Goal: Task Accomplishment & Management: Use online tool/utility

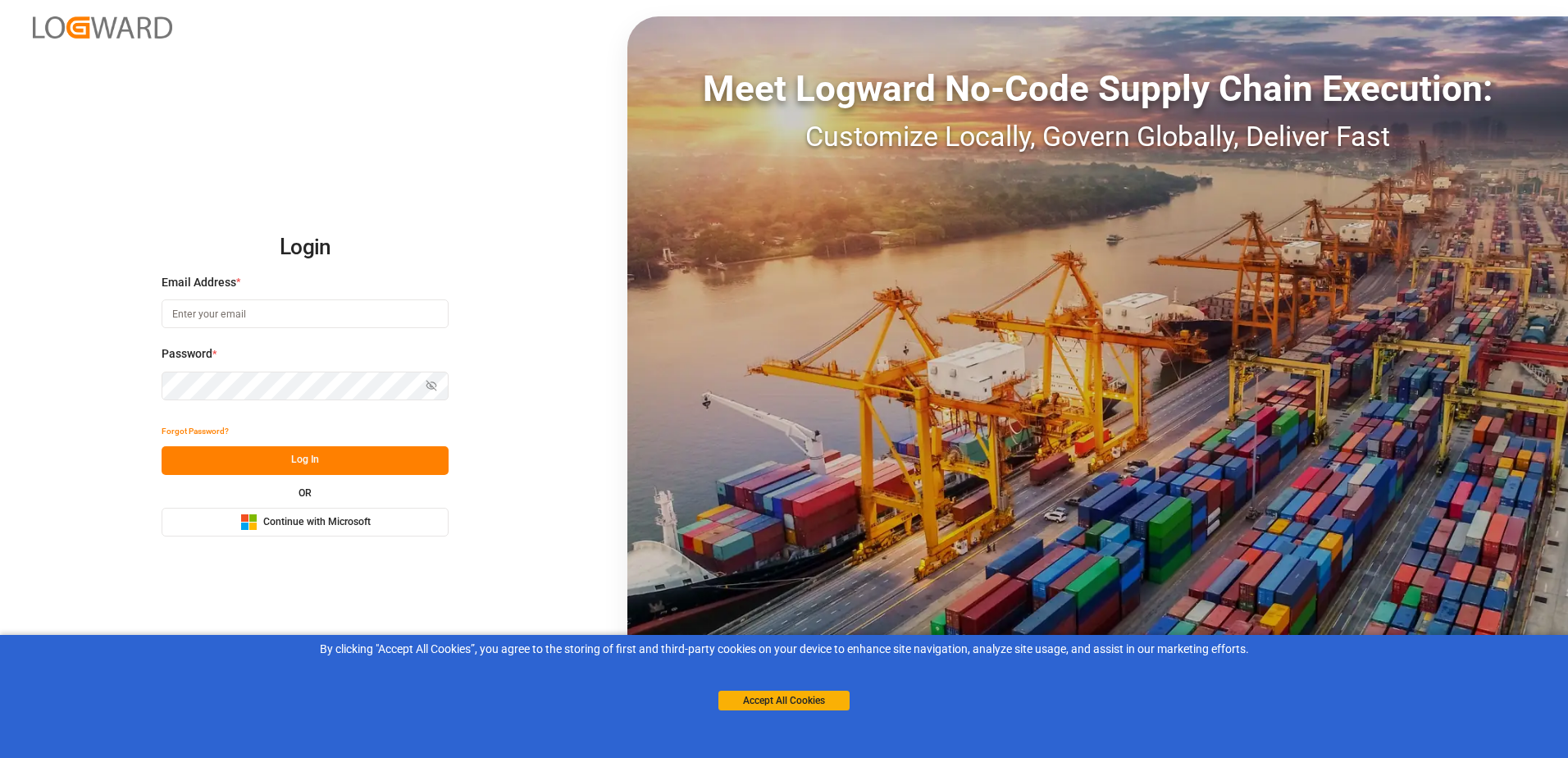
click at [395, 527] on button "Microsoft Logo Continue with Microsoft" at bounding box center [305, 522] width 287 height 28
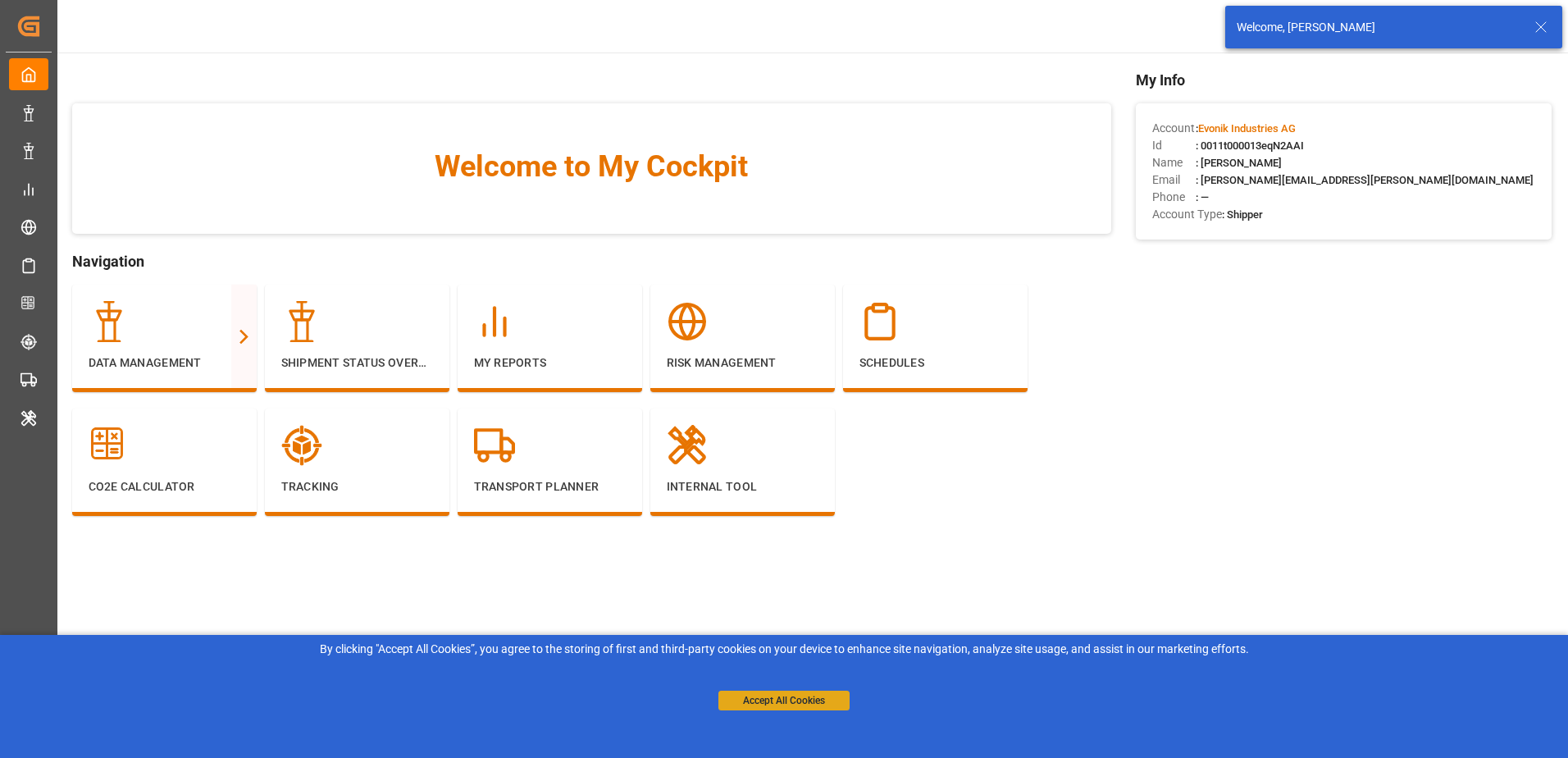
click at [761, 702] on button "Accept All Cookies" at bounding box center [784, 701] width 132 height 20
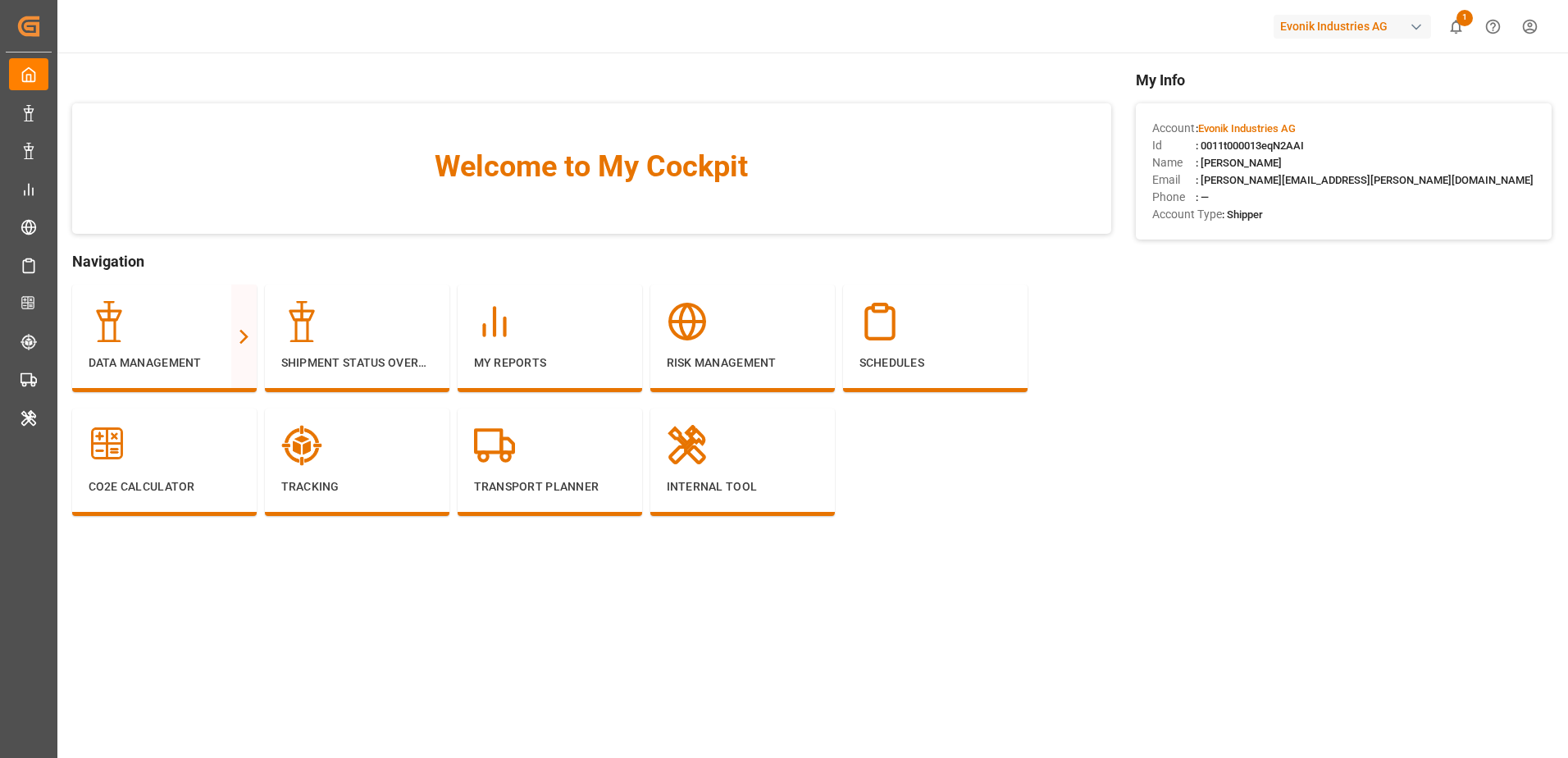
click at [1302, 23] on div "Evonik Industries AG" at bounding box center [1353, 27] width 157 height 23
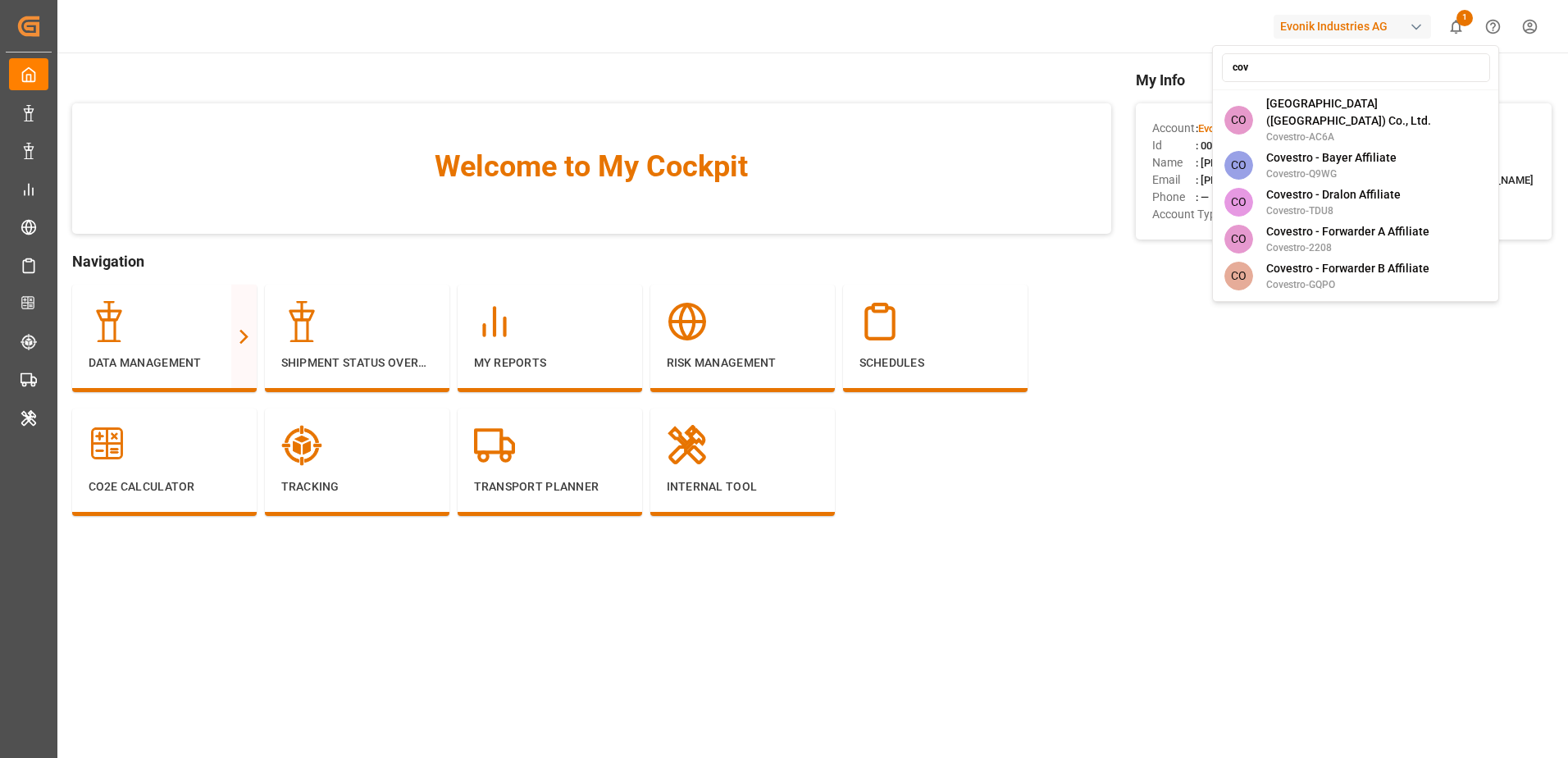
type input "cove"
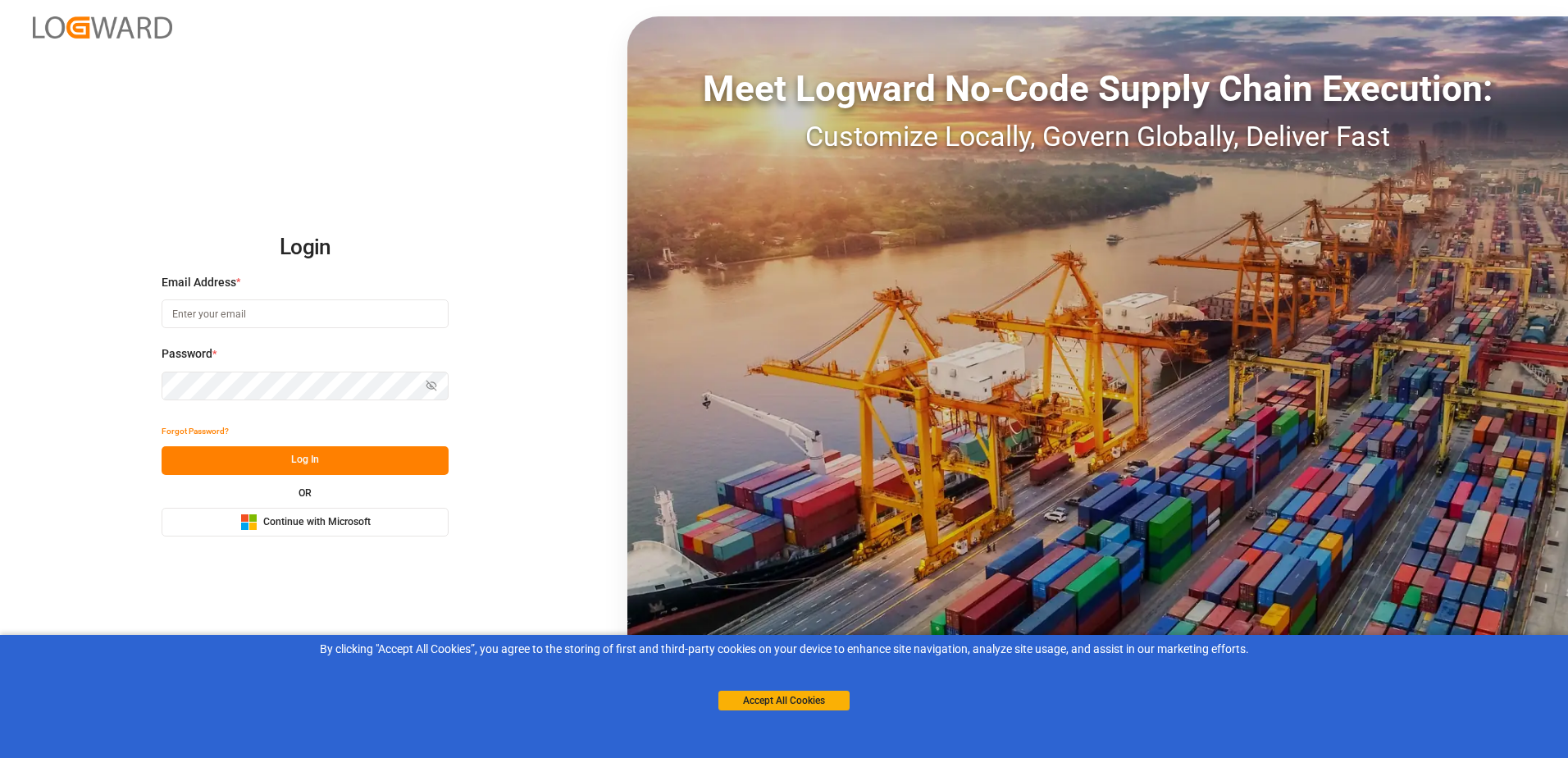
click at [390, 531] on button "Microsoft Logo Continue with Microsoft" at bounding box center [305, 522] width 287 height 28
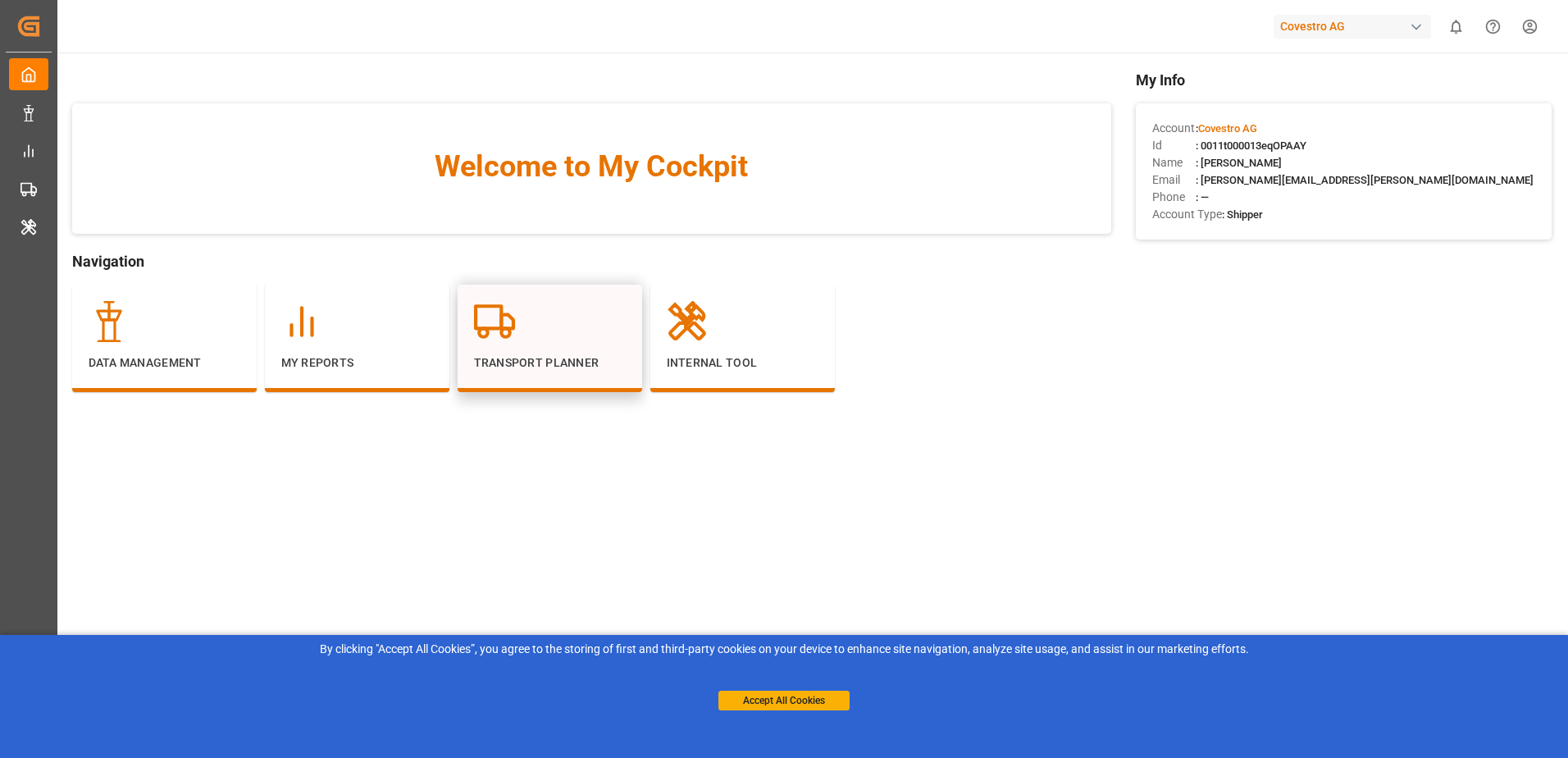
click at [592, 351] on div "Transport Planner" at bounding box center [549, 336] width 152 height 70
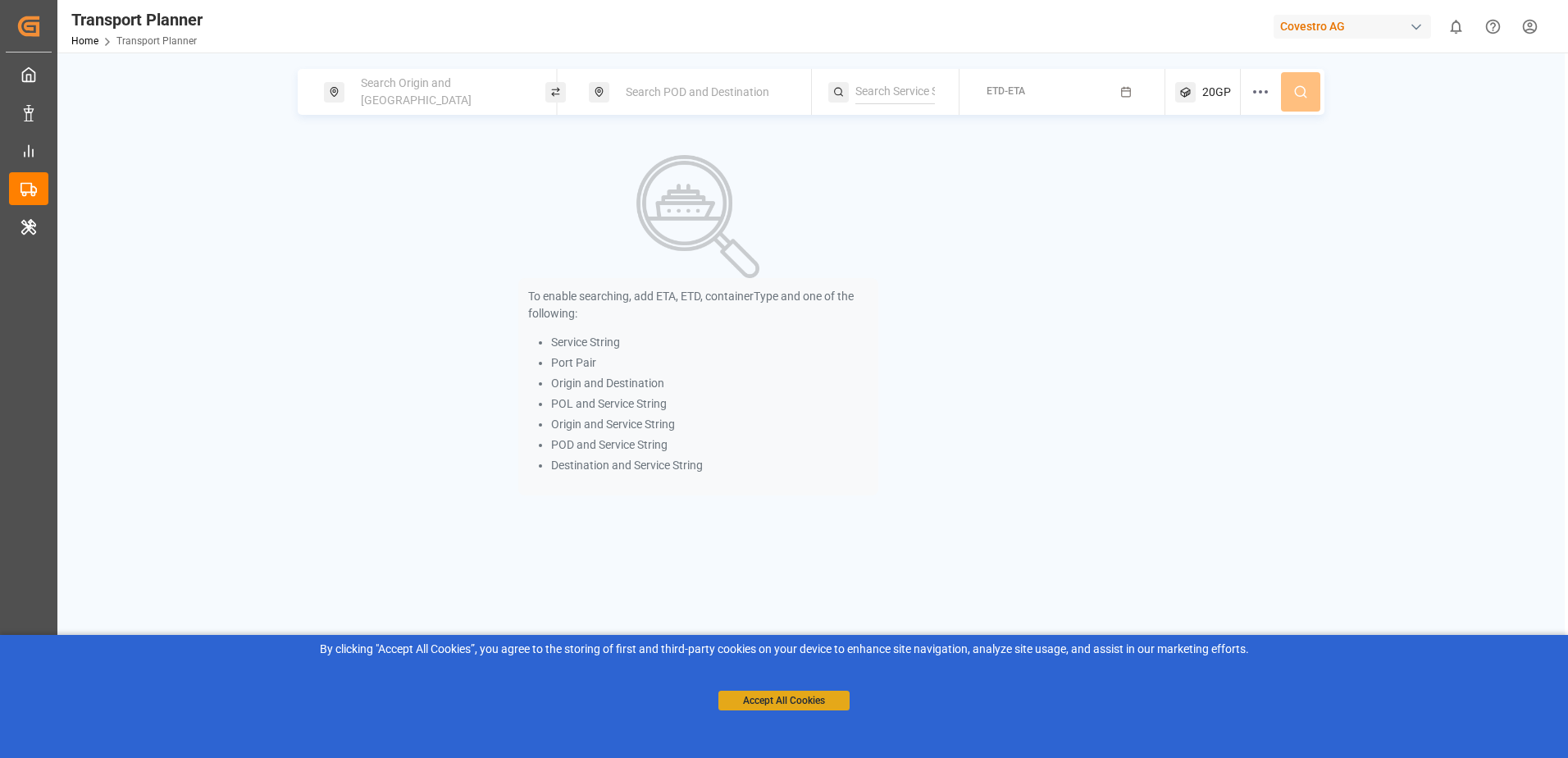
click at [754, 702] on button "Accept All Cookies" at bounding box center [784, 701] width 132 height 20
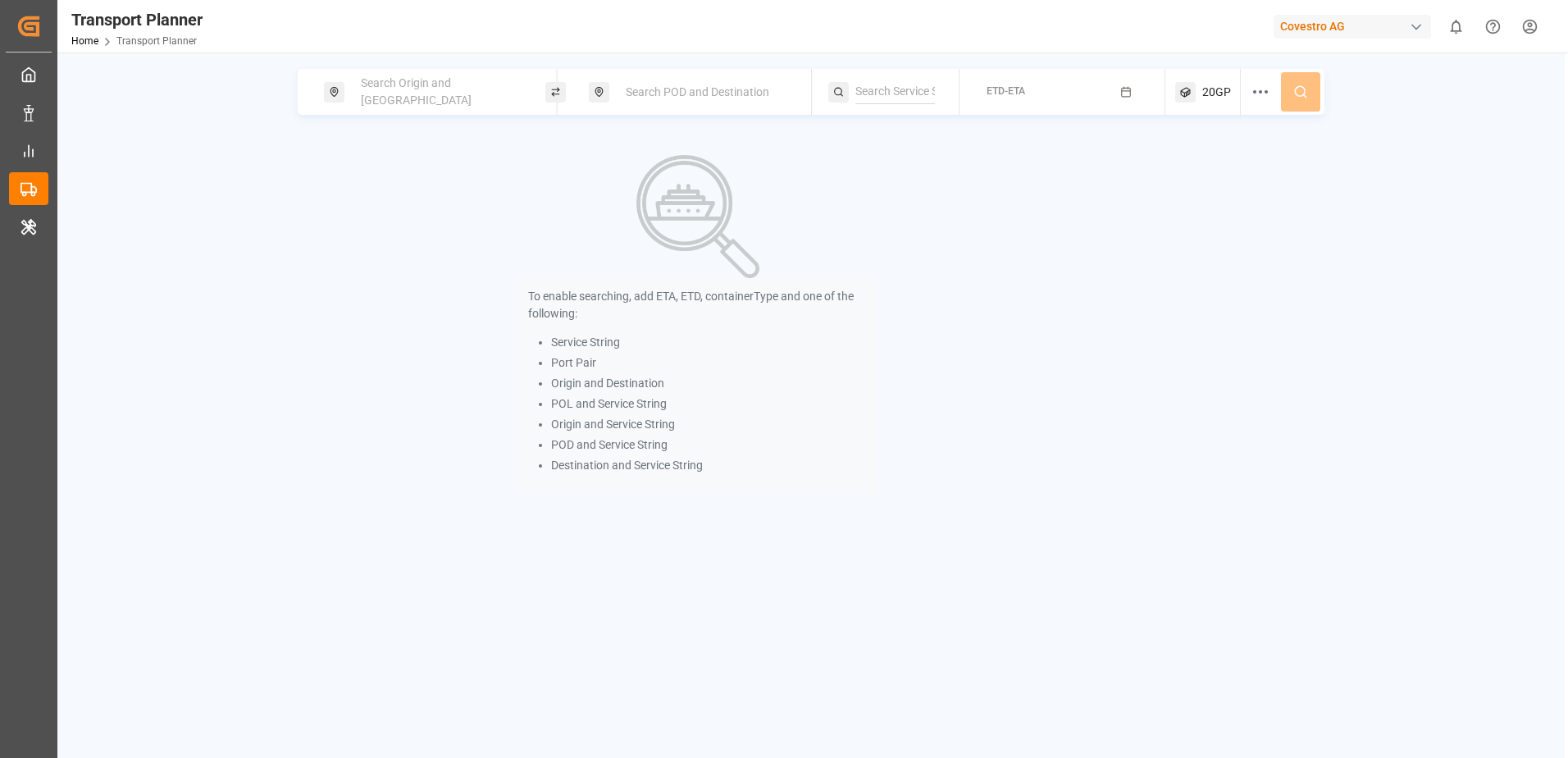
click at [448, 101] on div "Search Origin and [GEOGRAPHIC_DATA]" at bounding box center [440, 91] width 178 height 48
click at [415, 169] on input at bounding box center [425, 181] width 165 height 24
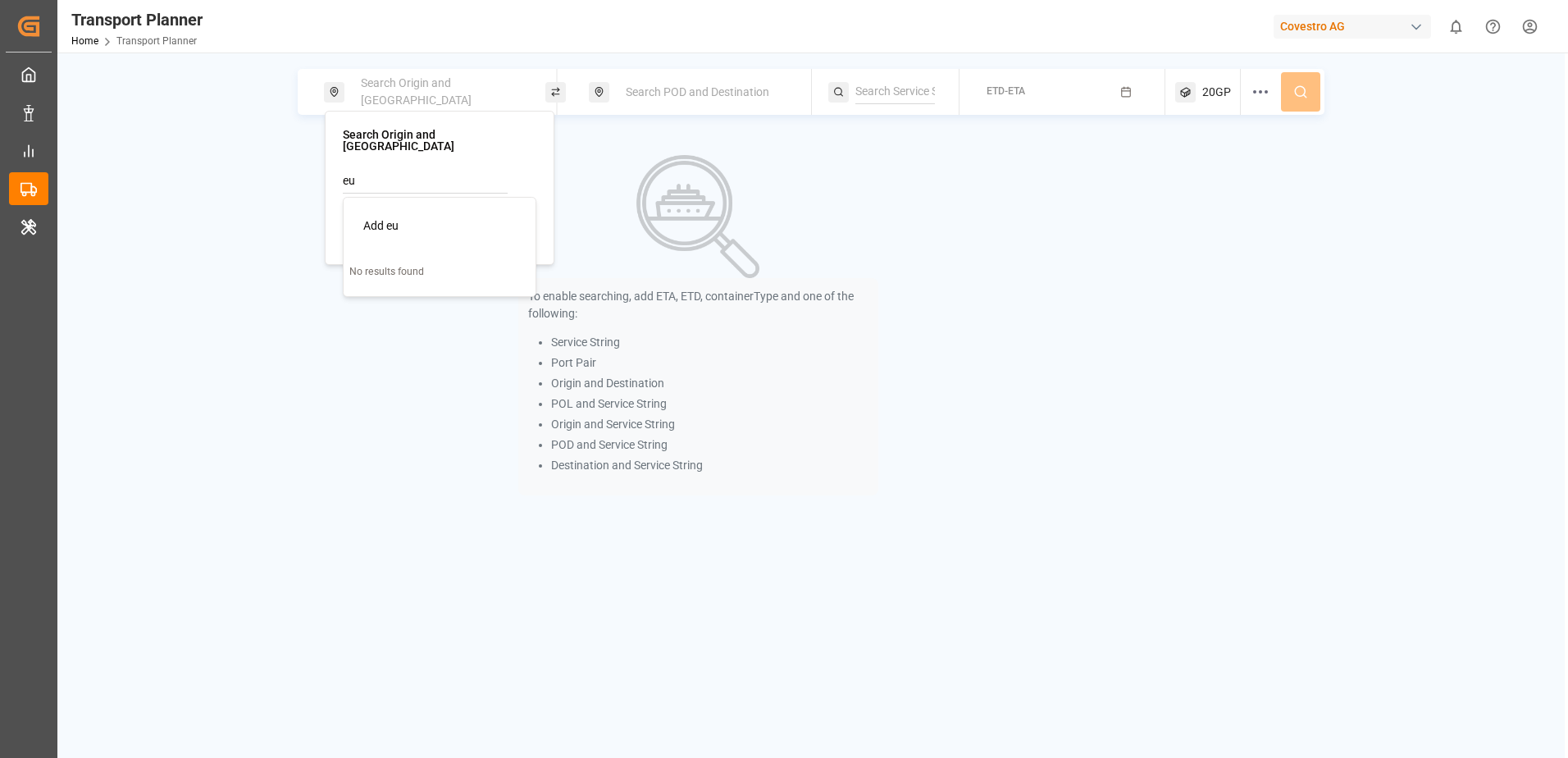
type input "e"
click at [436, 248] on div "NWC / EU" at bounding box center [443, 256] width 159 height 18
type input "NWC / EU"
click at [671, 212] on img at bounding box center [698, 216] width 123 height 123
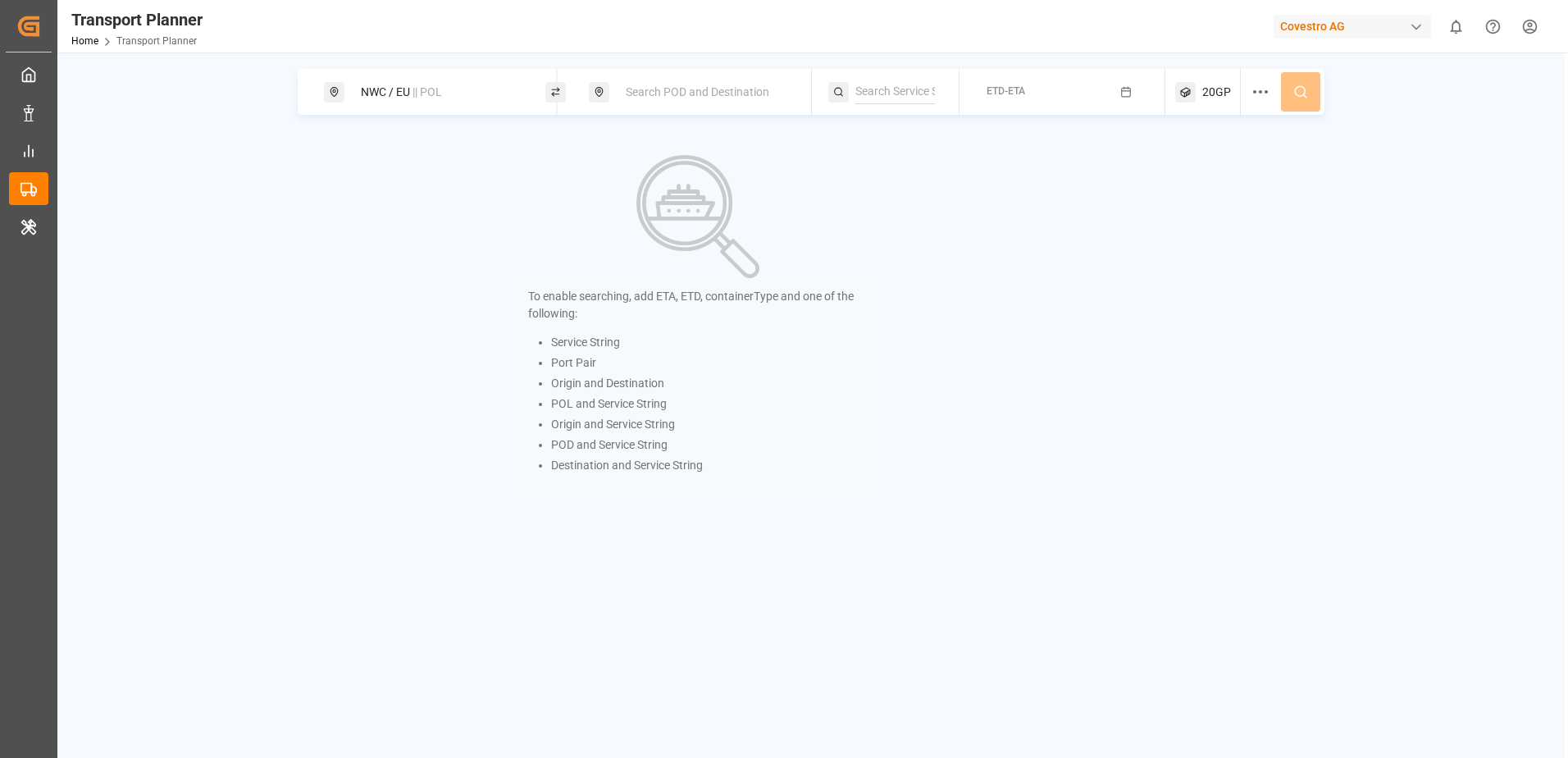
click at [663, 97] on span "Search POD and Destination" at bounding box center [697, 92] width 143 height 13
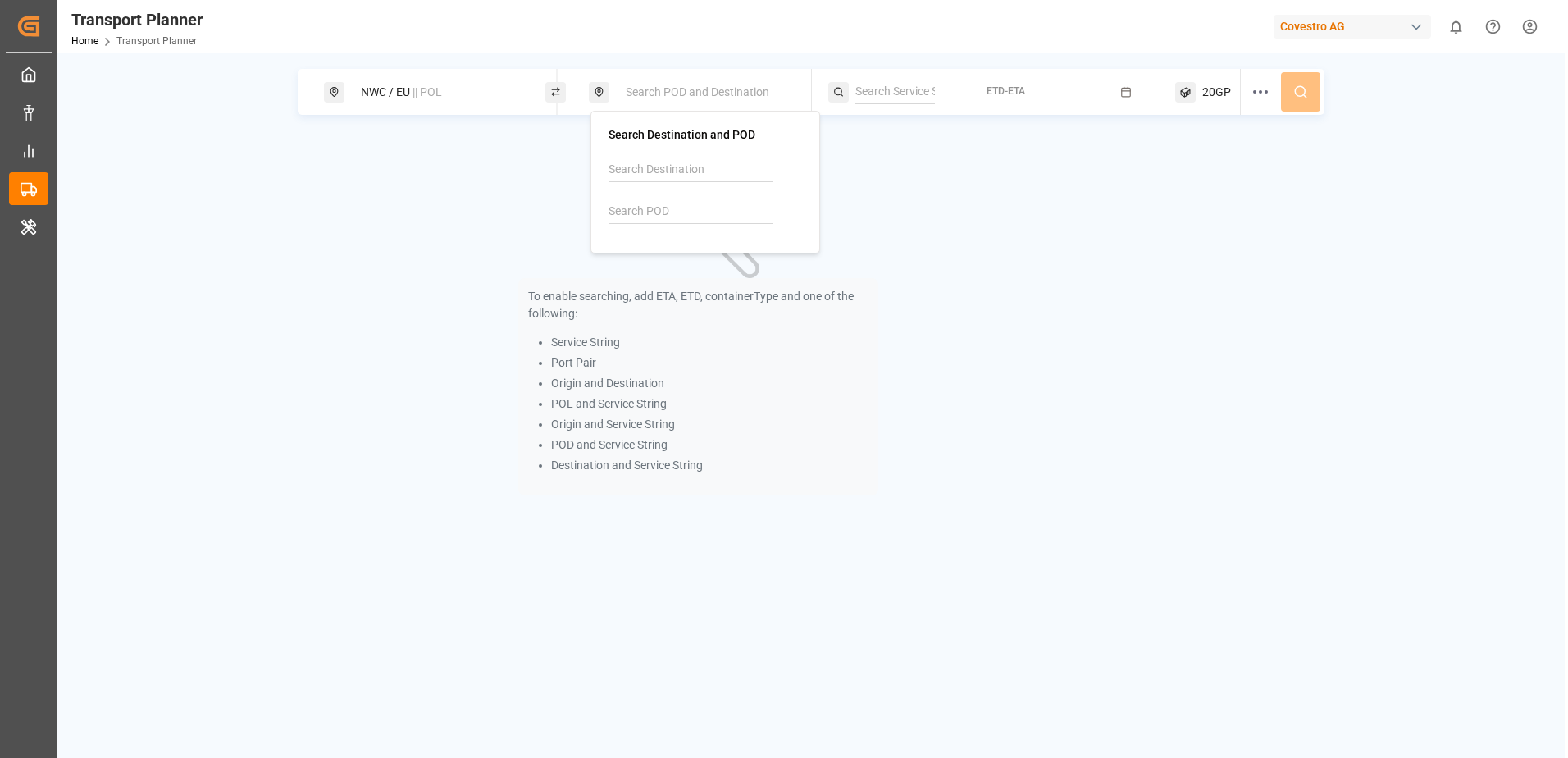
click at [652, 204] on input at bounding box center [691, 211] width 165 height 24
click at [669, 255] on b "TRGEB" at bounding box center [669, 256] width 37 height 13
type input "TRGEB"
click at [1091, 188] on div "To enable searching, add ETA, ETD, containerType and one of the following: Serv…" at bounding box center [698, 325] width 802 height 379
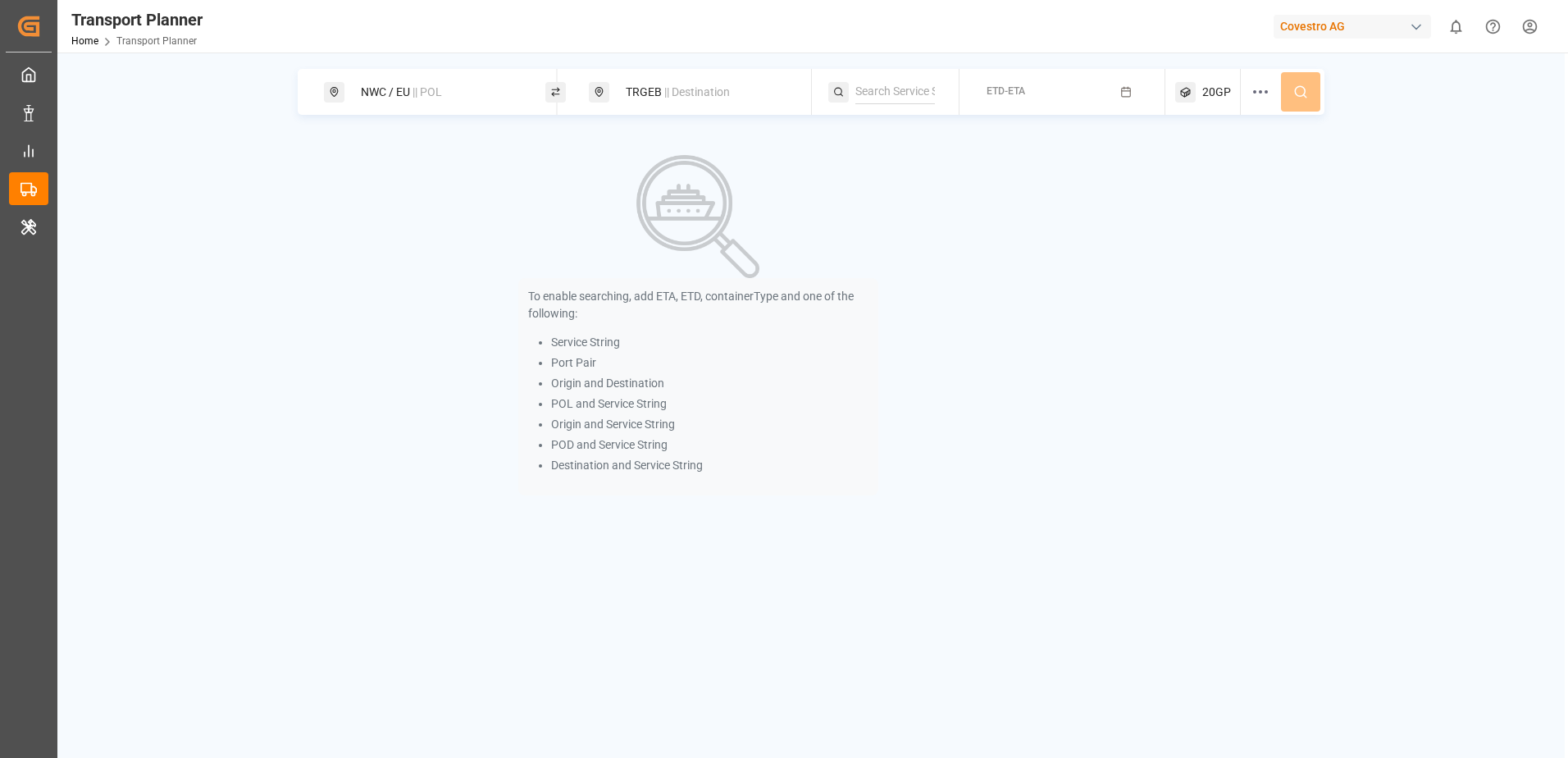
click at [1046, 99] on button "ETD-ETA" at bounding box center [1062, 92] width 186 height 32
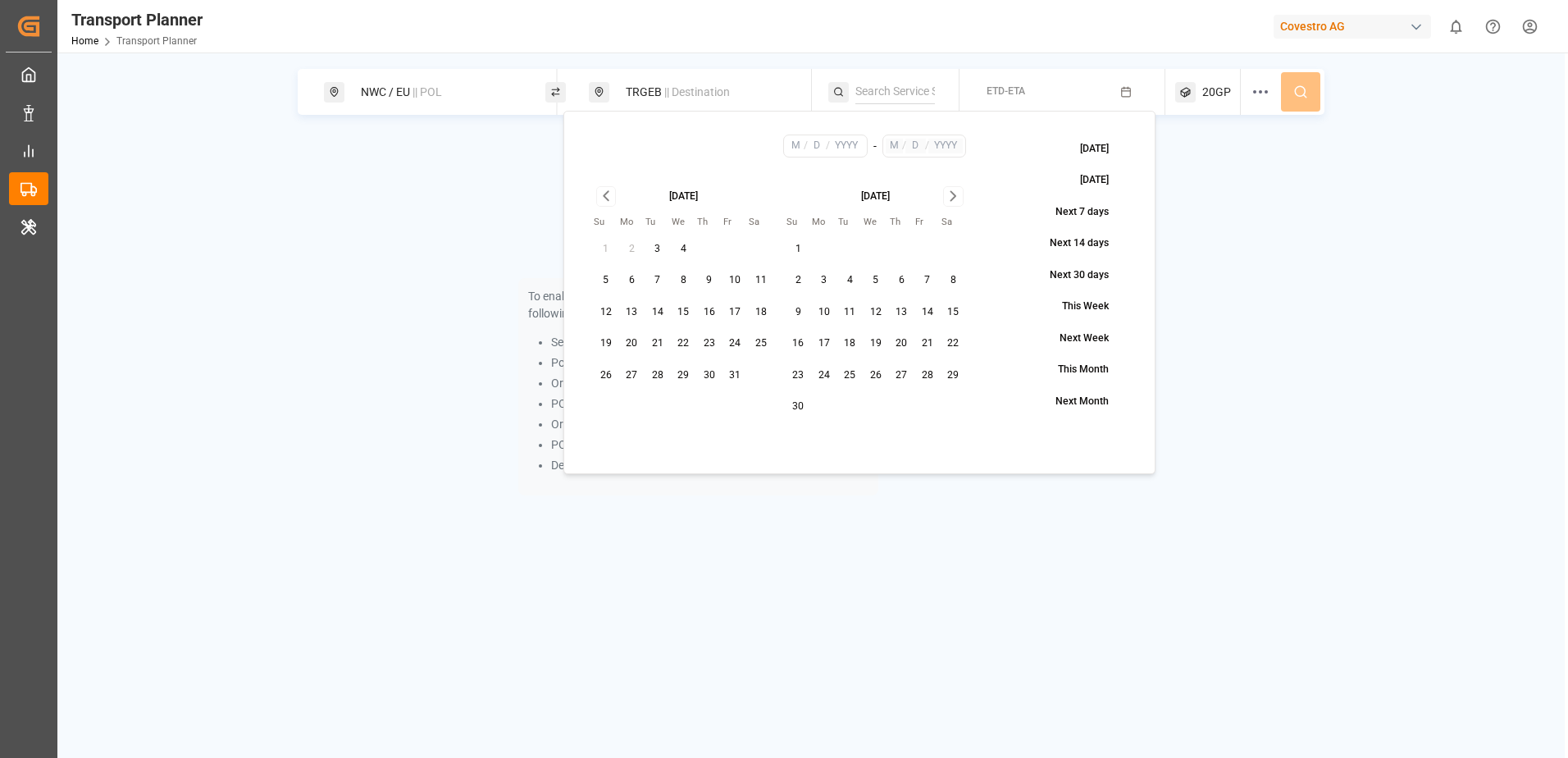
click at [601, 311] on button "12" at bounding box center [606, 312] width 26 height 26
type input "10"
type input "12"
type input "2025"
click at [952, 199] on icon "Go to next month" at bounding box center [953, 196] width 5 height 9
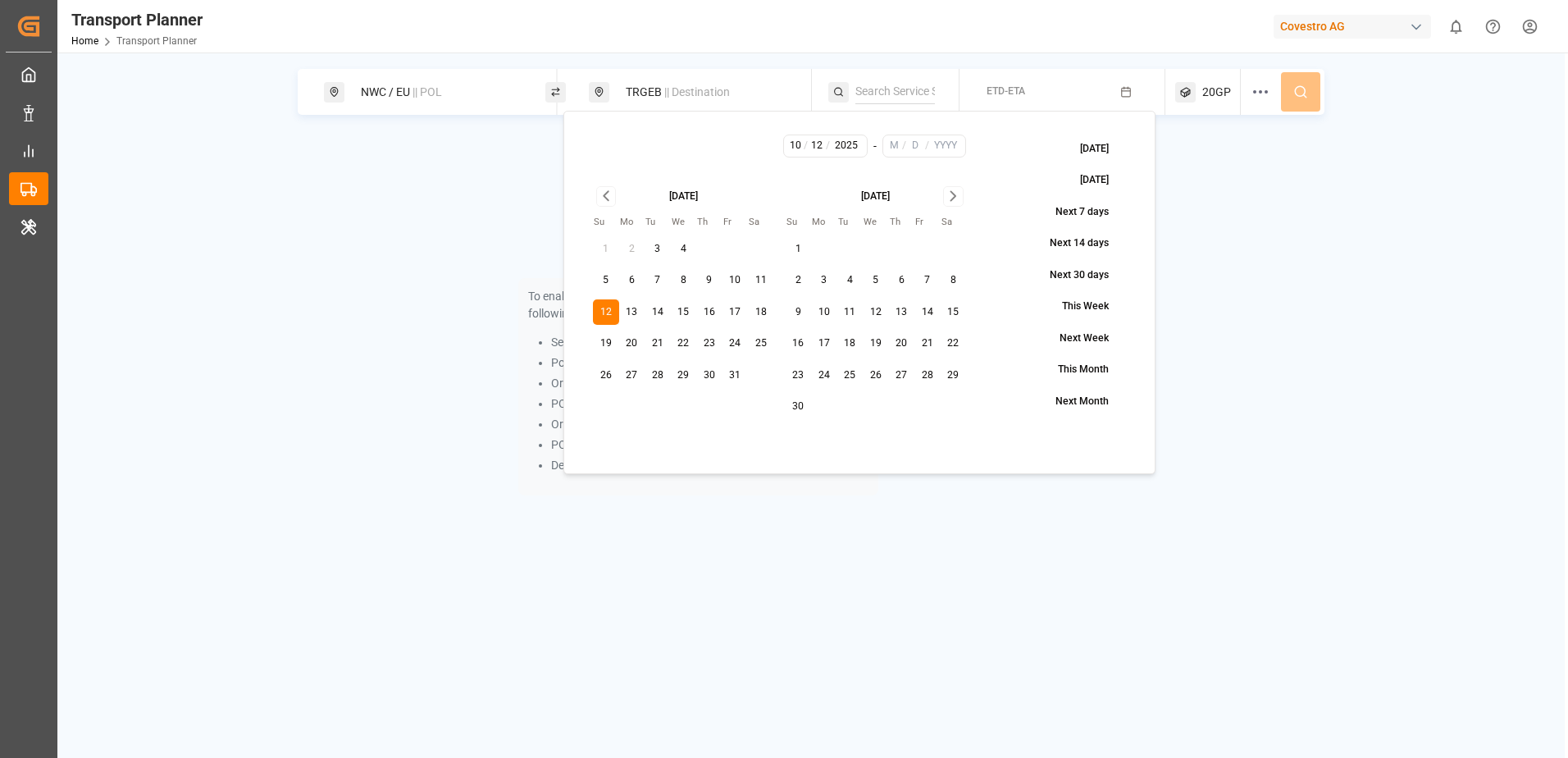
click at [952, 199] on icon "Go to next month" at bounding box center [953, 196] width 5 height 9
click at [950, 379] on button "31" at bounding box center [953, 375] width 26 height 26
type input "1"
type input "31"
type input "2026"
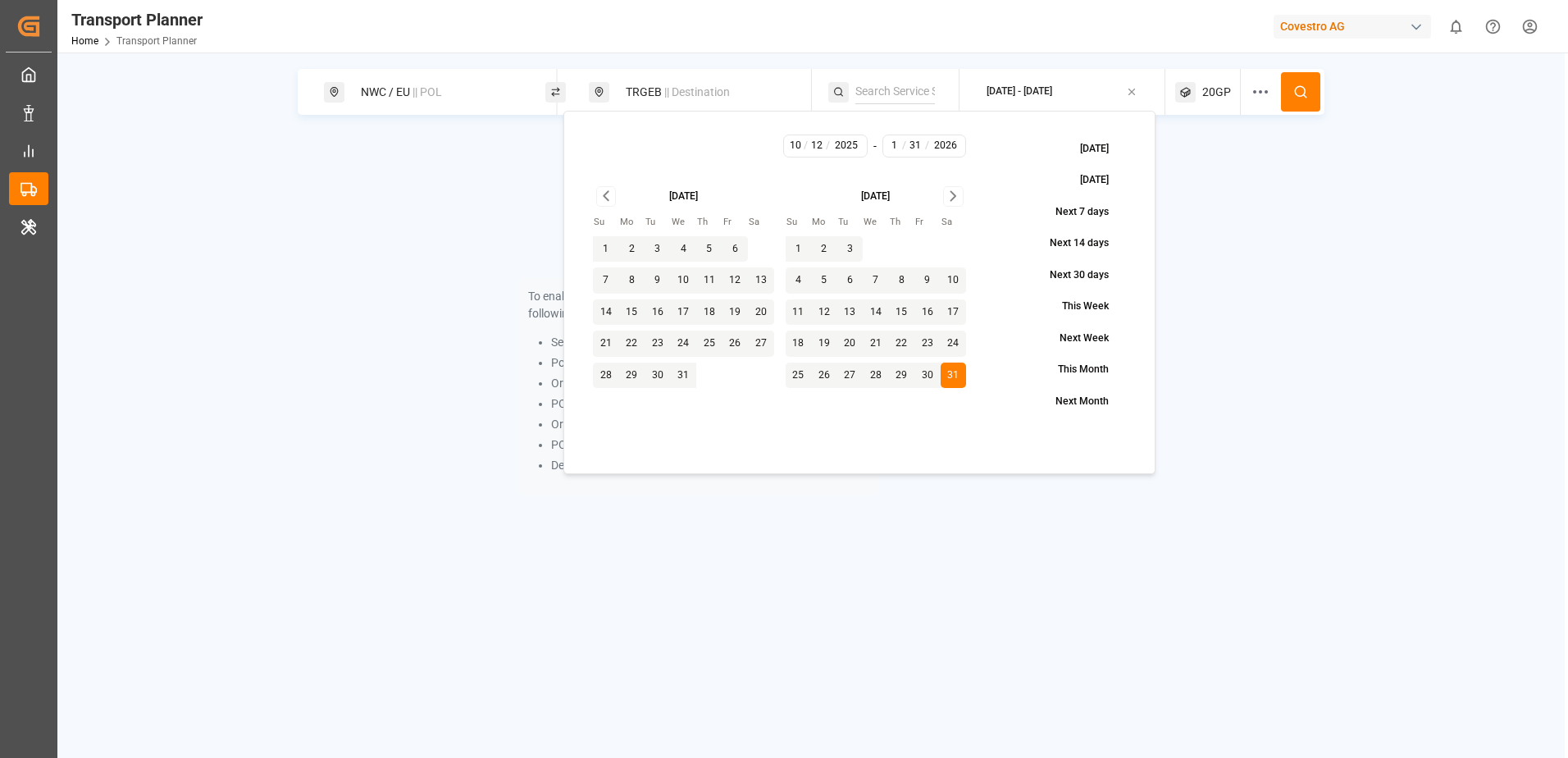
click at [1325, 266] on div "NWC / EU || POL TRGEB || Destination [DATE] - [DATE] 20GP To enable searching, …" at bounding box center [812, 291] width 1508 height 446
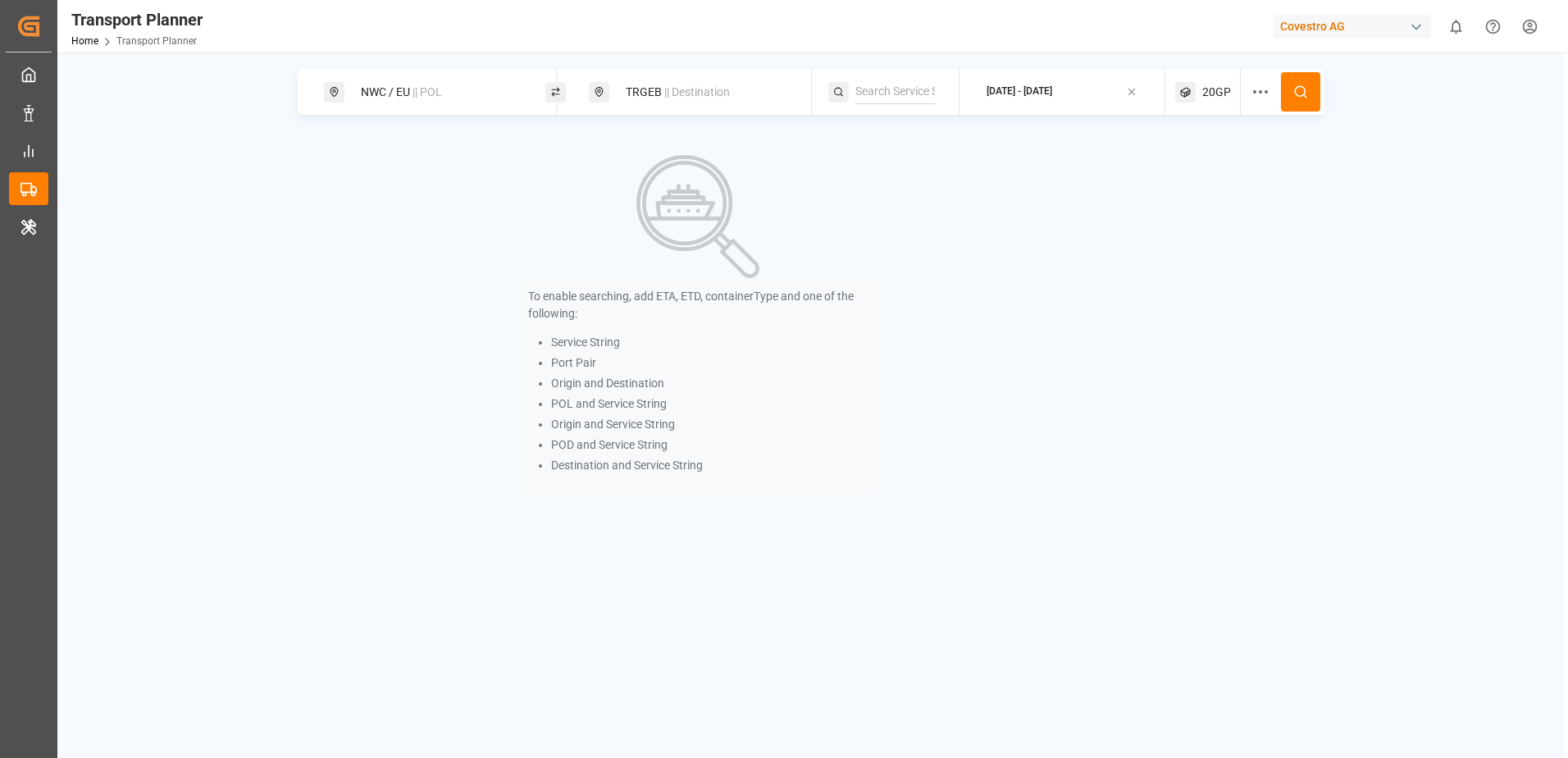
click at [1293, 97] on icon at bounding box center [1301, 92] width 15 height 15
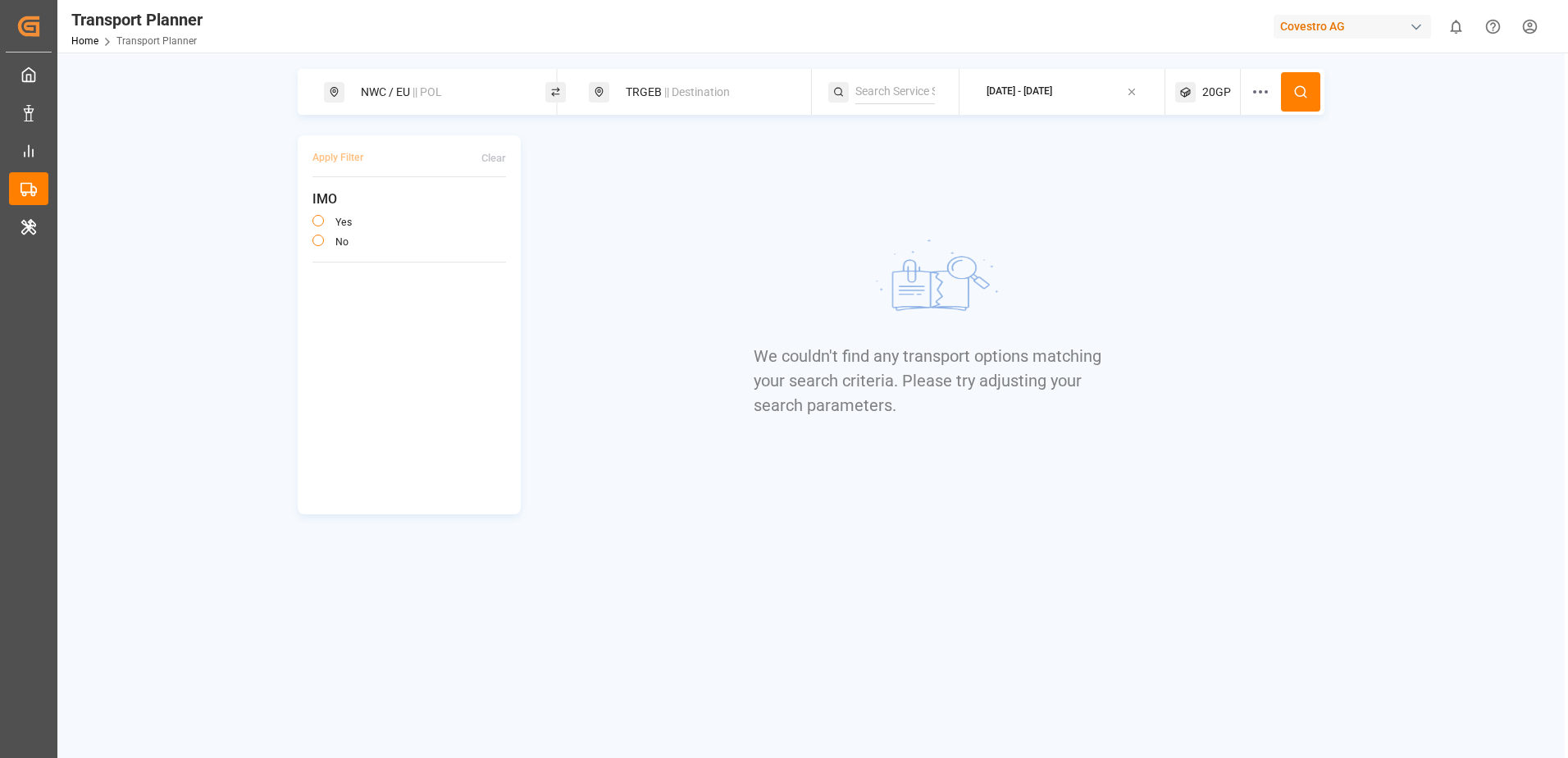
click at [1318, 23] on div "Covestro AG" at bounding box center [1353, 27] width 157 height 23
type input "shiftx"
click at [1325, 105] on div "SH SHIFTX" at bounding box center [1356, 110] width 280 height 34
